Goal: Check status

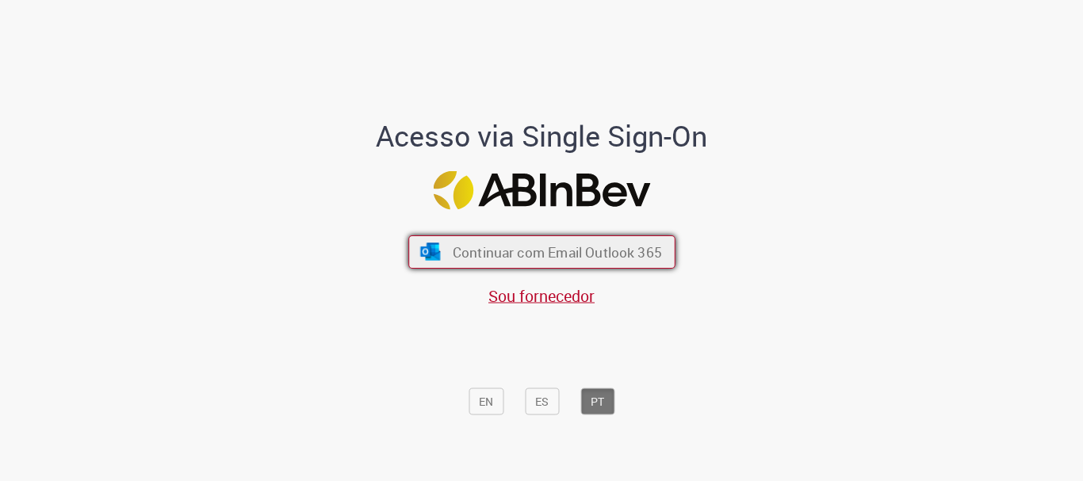
click at [559, 242] on button "Continuar com Email Outlook 365" at bounding box center [541, 252] width 267 height 33
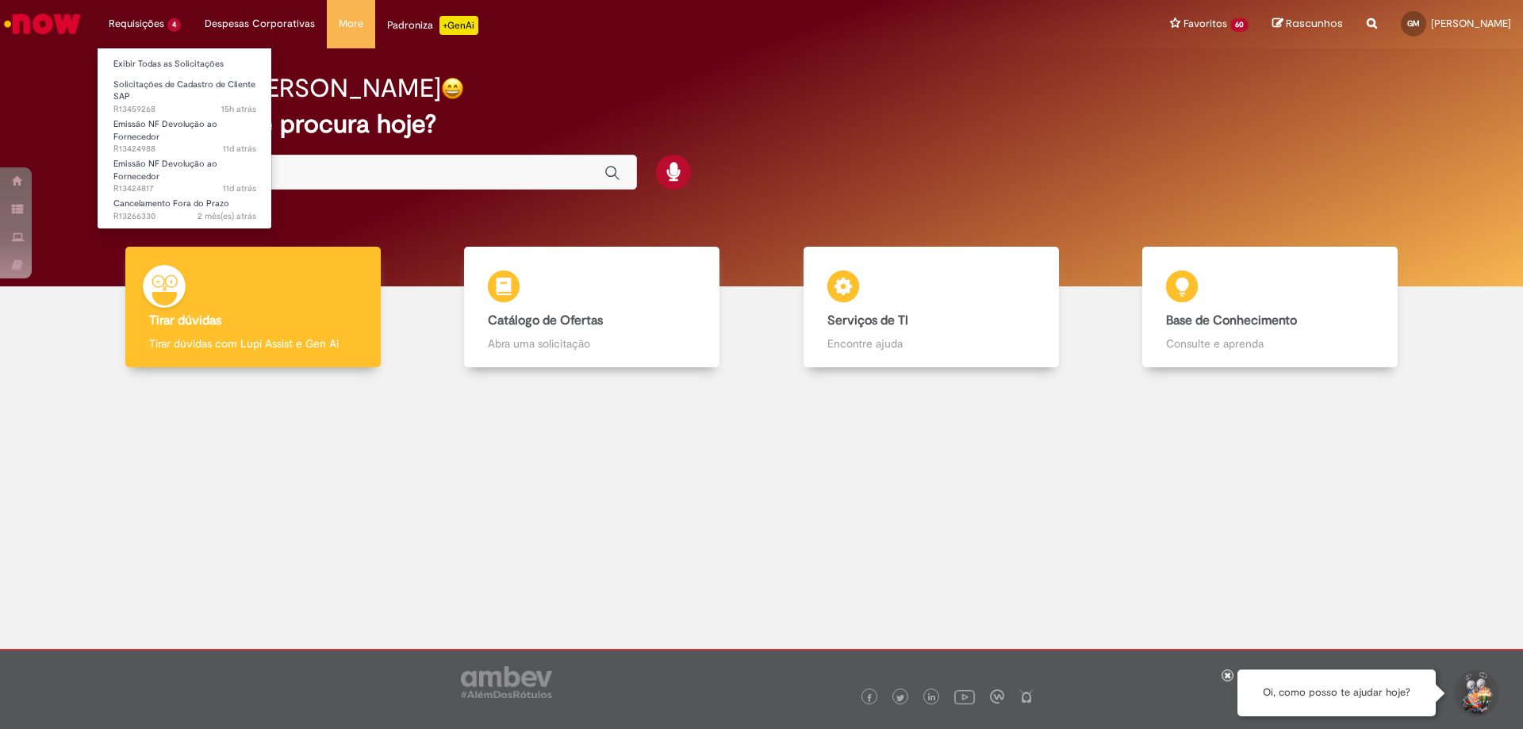
click at [154, 18] on li "Requisições 4 Exibir Todas as Solicitações Solicitações de Cadastro de Cliente …" at bounding box center [145, 24] width 96 height 48
click at [175, 99] on link "Solicitações de Cadastro de Cliente SAP 15h atrás 15 horas atrás R13459268" at bounding box center [185, 93] width 174 height 34
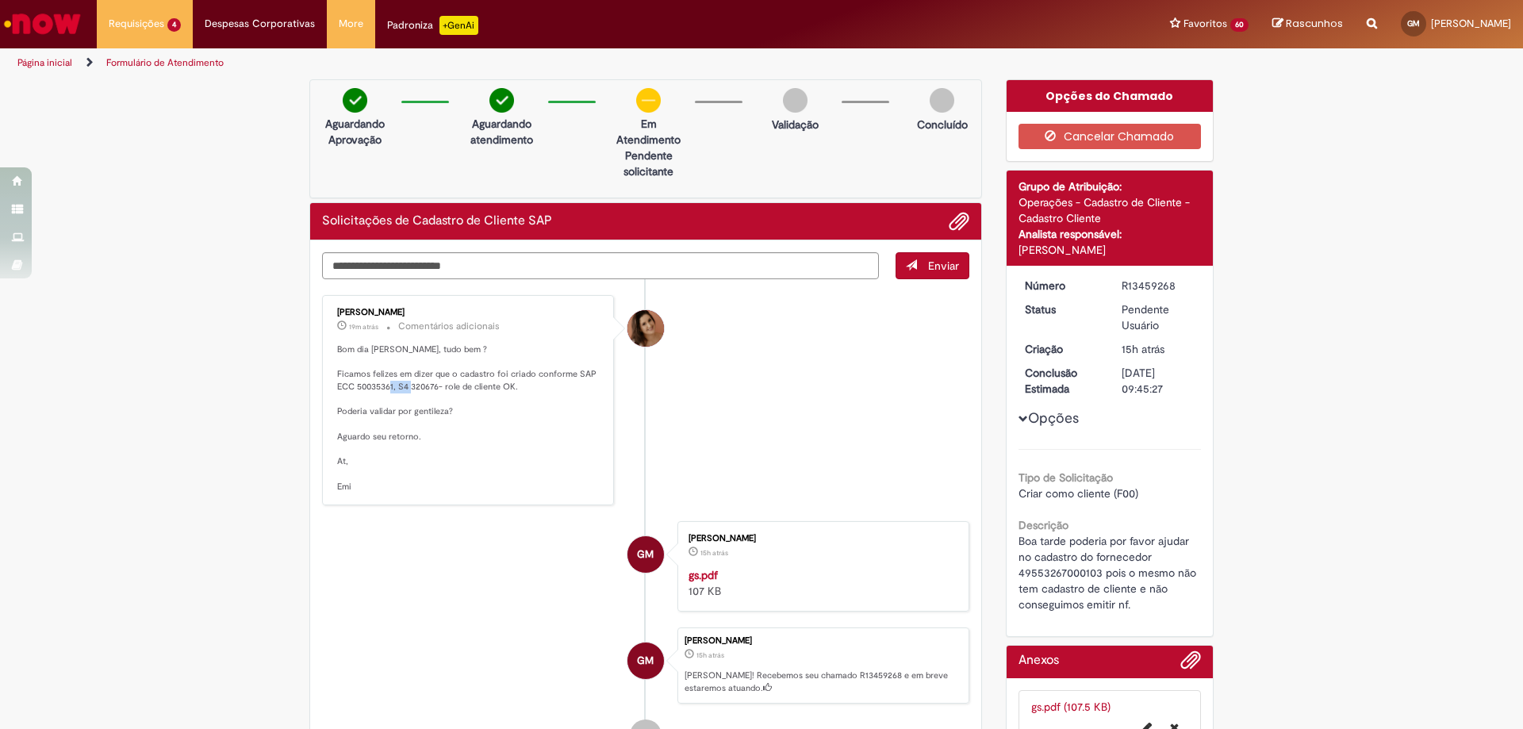
drag, startPoint x: 405, startPoint y: 388, endPoint x: 431, endPoint y: 388, distance: 26.2
click at [431, 388] on p "Bom dia [PERSON_NAME], tudo bem ? Ficamos felizes em dizer que o cadastro foi c…" at bounding box center [469, 417] width 264 height 149
copy p "320676"
click at [489, 405] on p "Bom dia [PERSON_NAME], tudo bem ? Ficamos felizes em dizer que o cadastro foi c…" at bounding box center [469, 417] width 264 height 149
drag, startPoint x: 405, startPoint y: 387, endPoint x: 431, endPoint y: 386, distance: 26.2
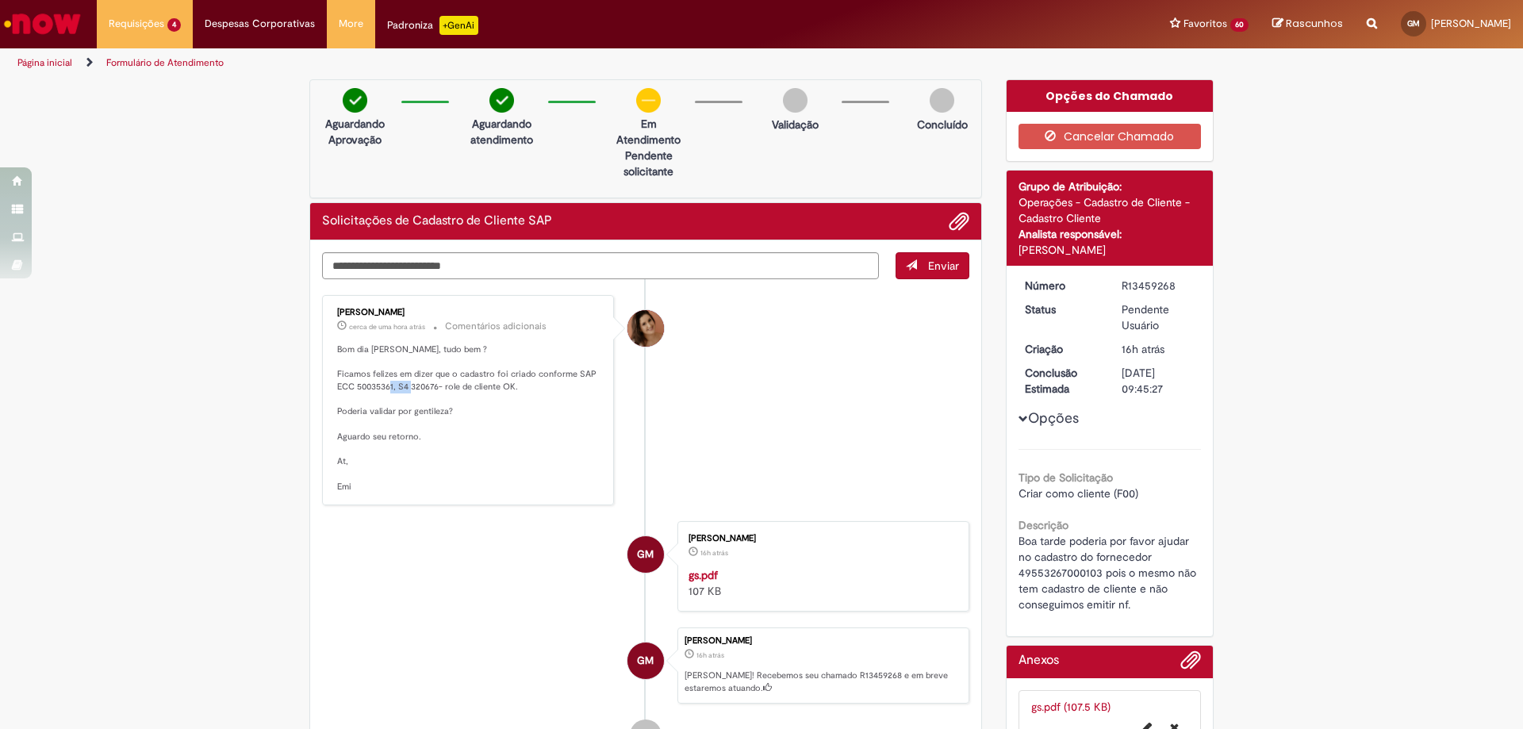
click at [431, 386] on p "Bom dia [PERSON_NAME], tudo bem ? Ficamos felizes em dizer que o cadastro foi c…" at bounding box center [469, 417] width 264 height 149
copy p "320676"
